Goal: Check status: Check status

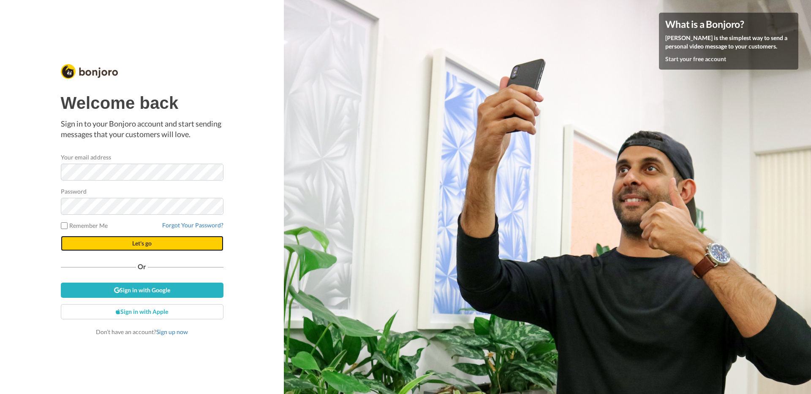
click at [173, 245] on button "Let's go" at bounding box center [142, 243] width 163 height 15
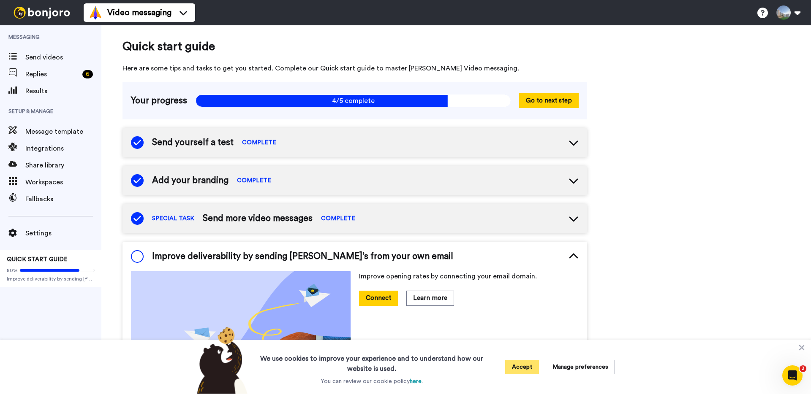
click at [529, 372] on button "Accept" at bounding box center [522, 367] width 34 height 14
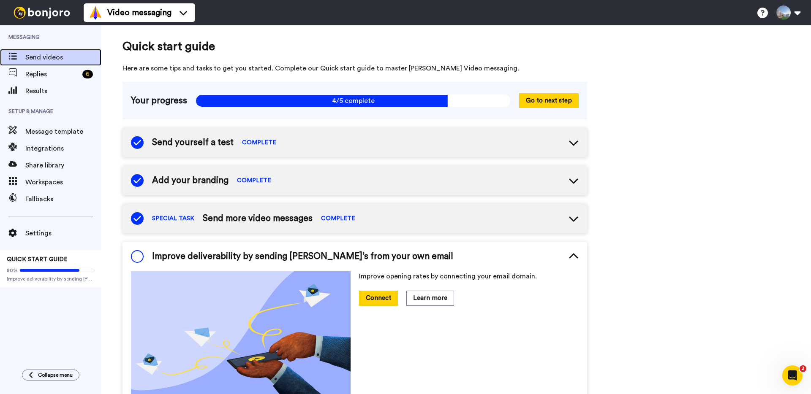
click at [48, 60] on span "Send videos" at bounding box center [63, 57] width 76 height 10
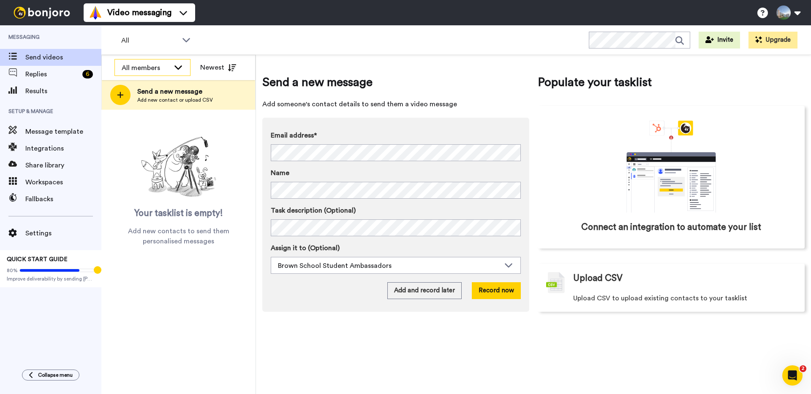
click at [188, 65] on div "All members" at bounding box center [152, 68] width 75 height 17
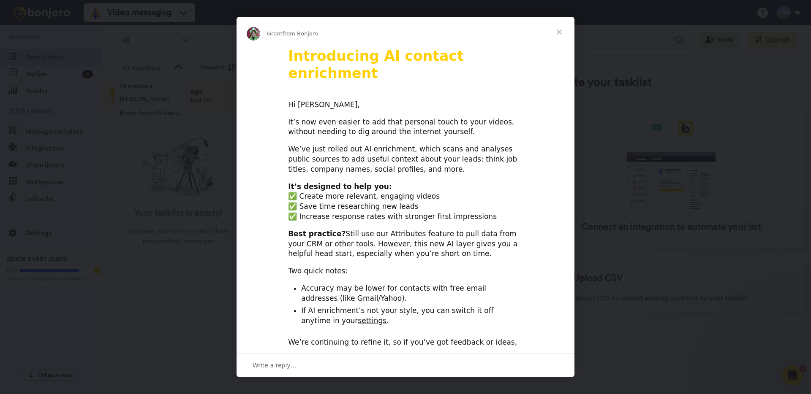
click at [560, 30] on span "Close" at bounding box center [559, 32] width 30 height 30
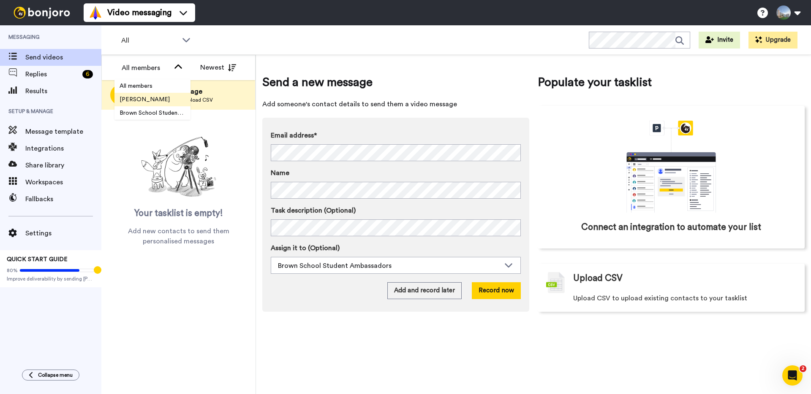
click at [158, 100] on span "[PERSON_NAME]" at bounding box center [144, 99] width 60 height 8
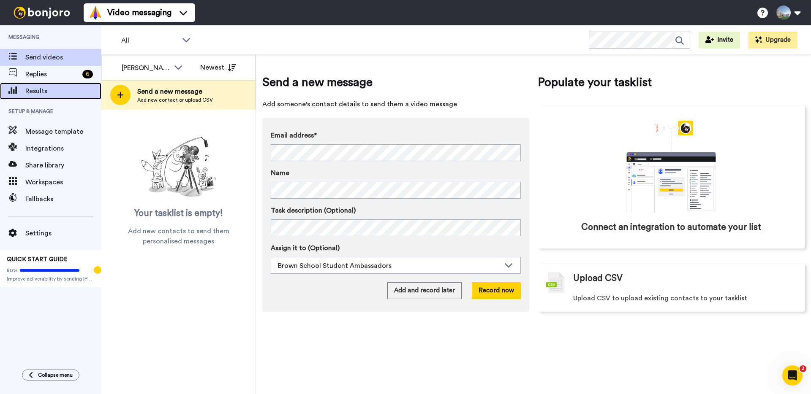
click at [47, 90] on span "Results" at bounding box center [63, 91] width 76 height 10
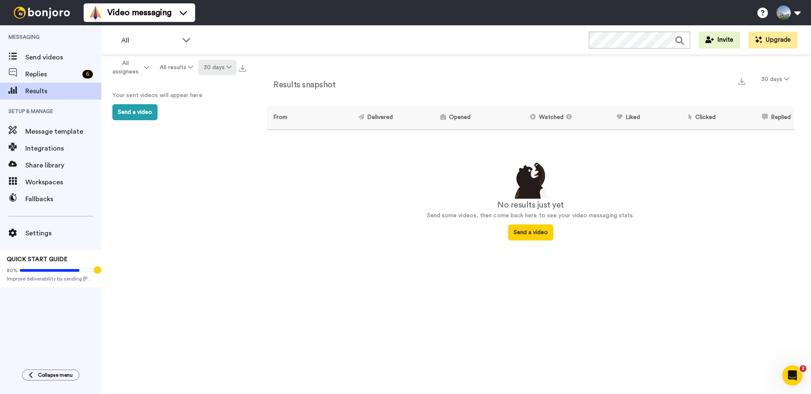
click at [216, 71] on button "30 days" at bounding box center [217, 67] width 38 height 15
click at [215, 173] on span "Year to date" at bounding box center [213, 176] width 36 height 6
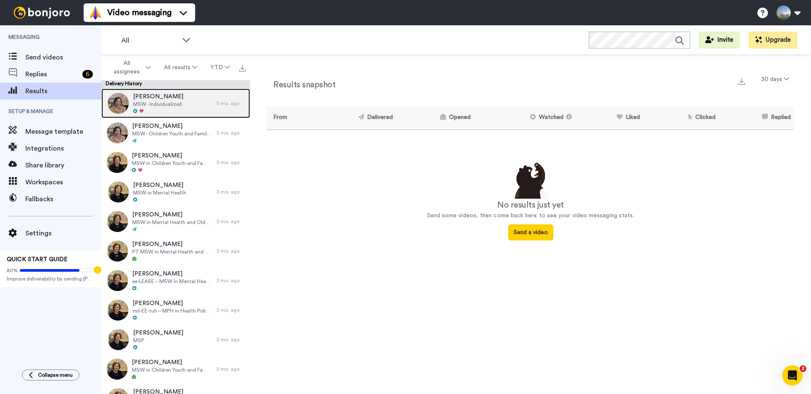
click at [169, 102] on span "MSW - Individualized" at bounding box center [158, 104] width 50 height 7
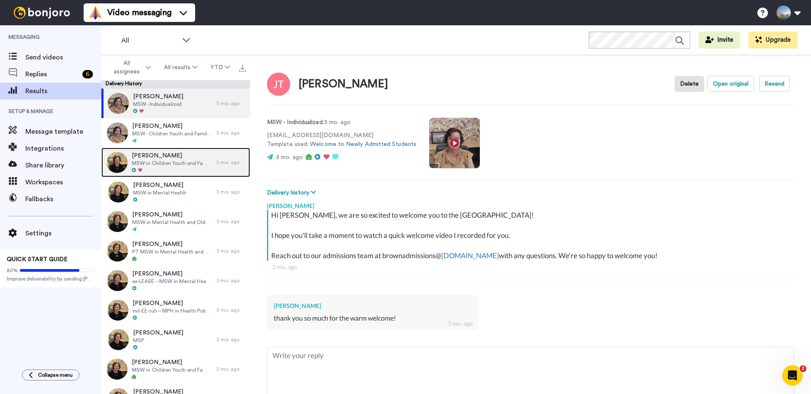
click at [166, 157] on span "[PERSON_NAME]" at bounding box center [172, 156] width 80 height 8
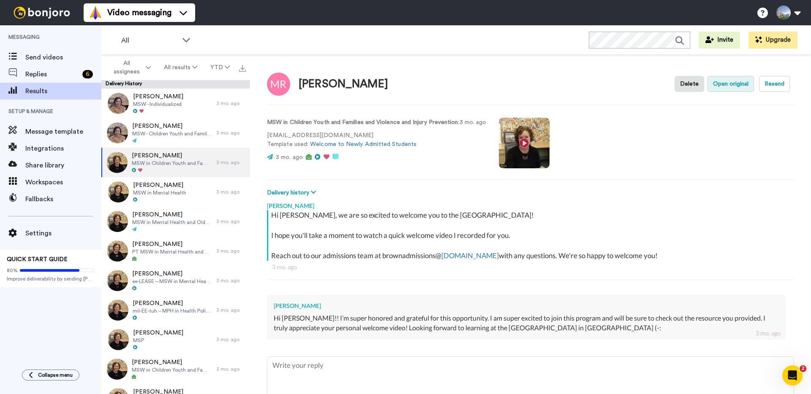
click at [734, 81] on button "Open original" at bounding box center [730, 84] width 46 height 16
type textarea "x"
